Goal: Task Accomplishment & Management: Use online tool/utility

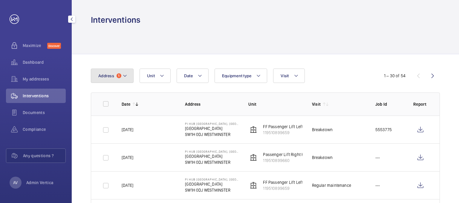
click at [98, 70] on button "Address 1" at bounding box center [112, 75] width 43 height 14
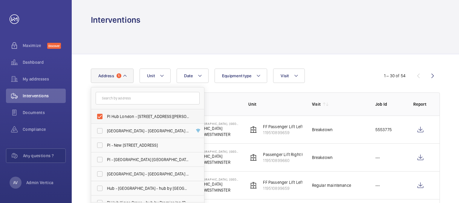
click at [99, 115] on label "PI Hub London - [STREET_ADDRESS][PERSON_NAME]" at bounding box center [143, 116] width 104 height 14
click at [99, 115] on input "PI Hub London - [STREET_ADDRESS][PERSON_NAME]" at bounding box center [100, 116] width 12 height 12
checkbox input "false"
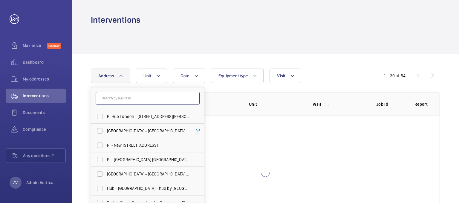
click at [114, 101] on input "text" at bounding box center [148, 98] width 104 height 13
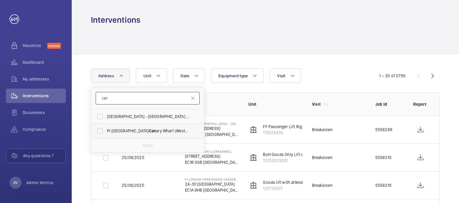
type input "can"
click at [107, 128] on span "PI London Can ary Wharf (Westferry) - [STREET_ADDRESS]" at bounding box center [148, 131] width 82 height 6
click at [106, 128] on input "PI London Can ary Wharf (Westferry) - [STREET_ADDRESS]" at bounding box center [100, 131] width 12 height 12
checkbox input "true"
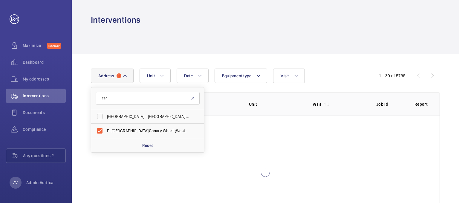
click at [217, 41] on div at bounding box center [265, 39] width 349 height 28
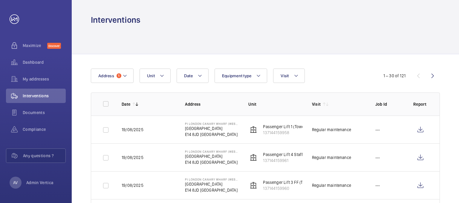
scroll to position [30, 0]
